Goal: Task Accomplishment & Management: Manage account settings

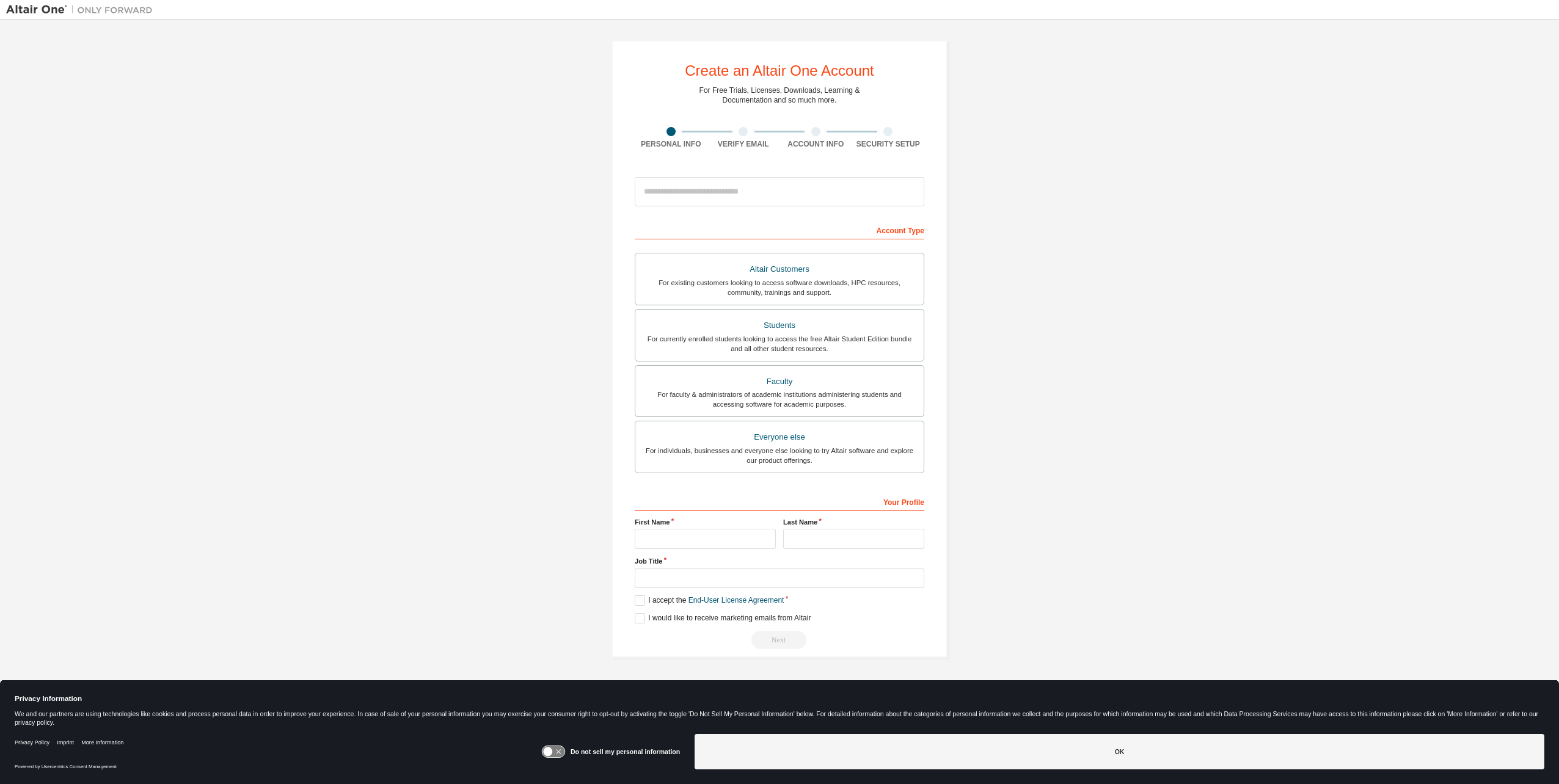
click at [243, 384] on div "Create an Altair One Account For Free Trials, Licenses, Downloads, Learning & D…" at bounding box center [780, 349] width 1547 height 646
